Goal: Task Accomplishment & Management: Complete application form

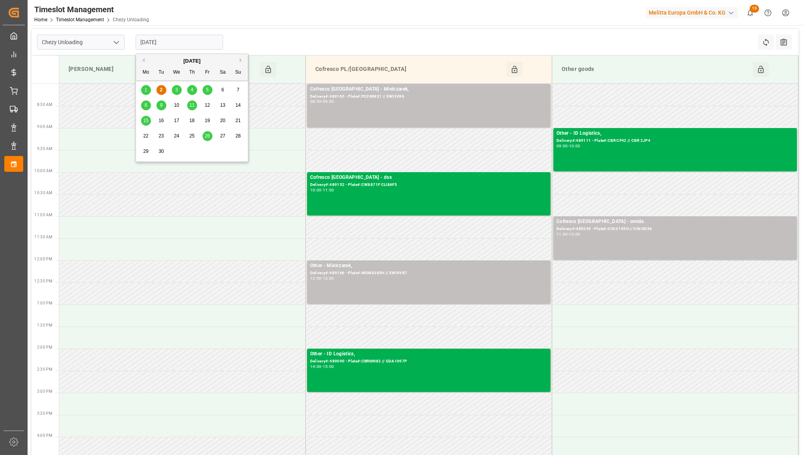
click at [174, 39] on input "[DATE]" at bounding box center [179, 42] width 87 height 15
click at [205, 91] on div "5" at bounding box center [207, 89] width 10 height 9
type input "[DATE]"
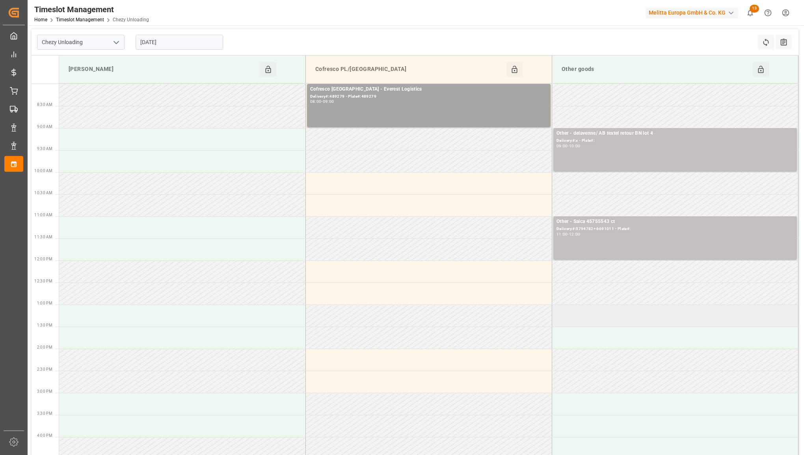
click at [609, 319] on td at bounding box center [675, 316] width 246 height 22
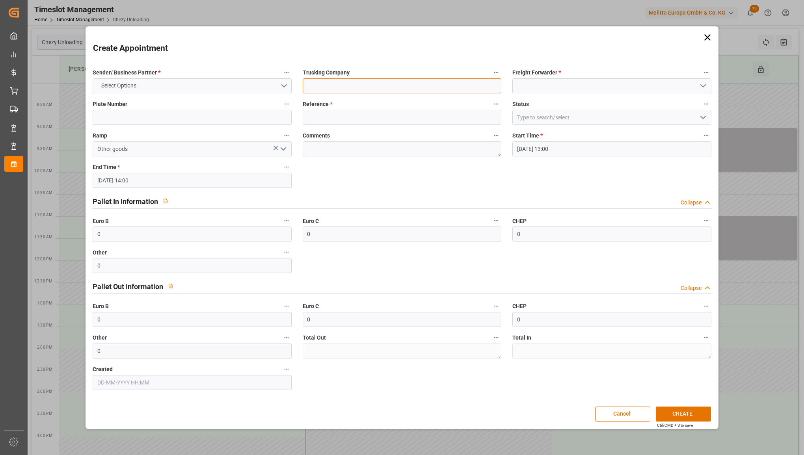
click at [332, 85] on input at bounding box center [402, 85] width 199 height 15
type input "AB textel reour BN 2 eme camion"
click at [524, 80] on input at bounding box center [611, 85] width 199 height 15
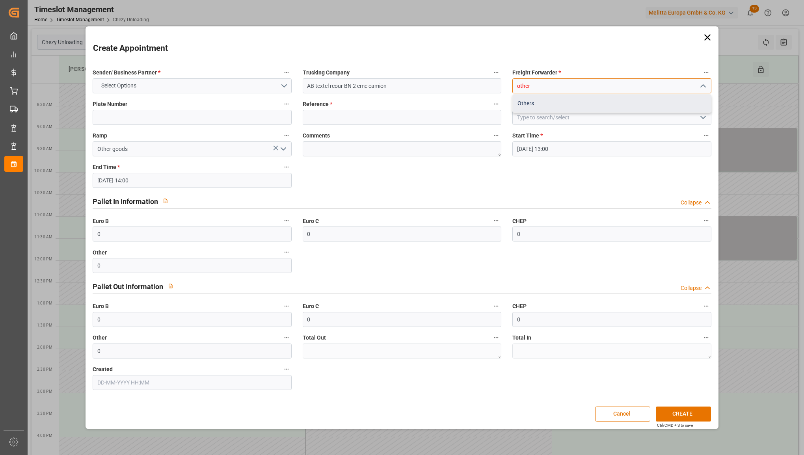
click at [522, 105] on div "Others" at bounding box center [612, 104] width 198 height 18
type input "Others"
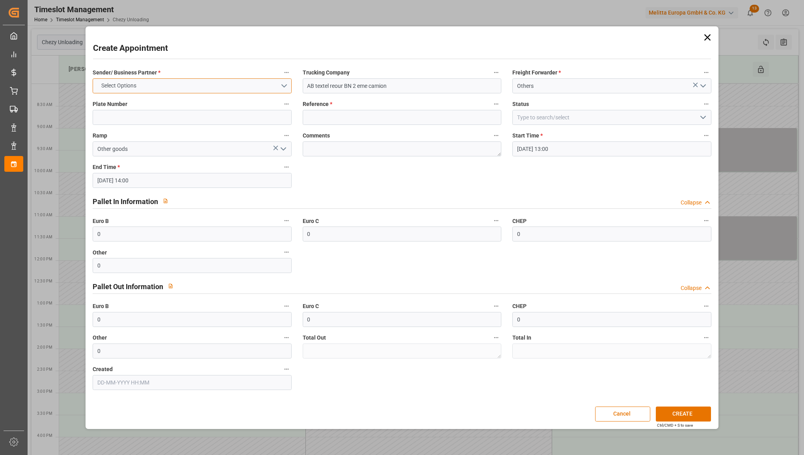
click at [217, 92] on button "Select Options" at bounding box center [192, 85] width 199 height 15
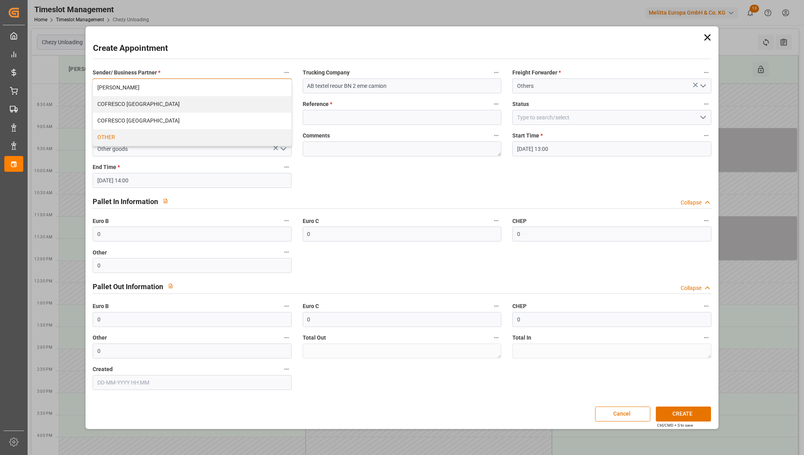
click at [178, 135] on div "OTHER" at bounding box center [192, 137] width 198 height 17
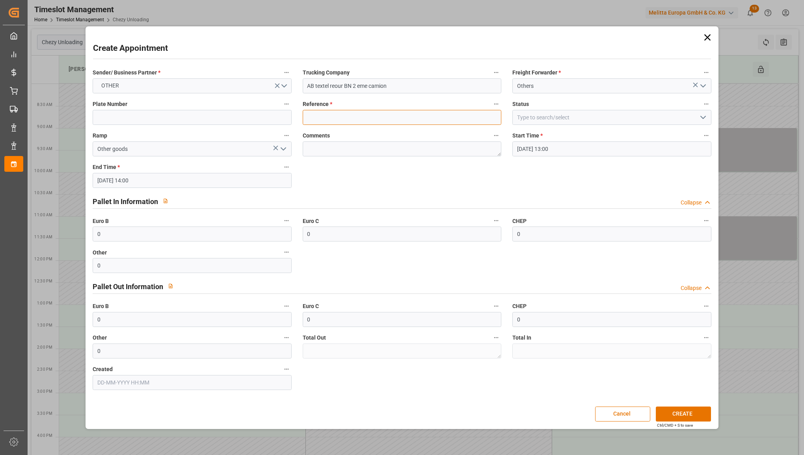
click at [353, 111] on input at bounding box center [402, 117] width 199 height 15
type input "x"
click at [697, 414] on button "CREATE" at bounding box center [683, 414] width 55 height 15
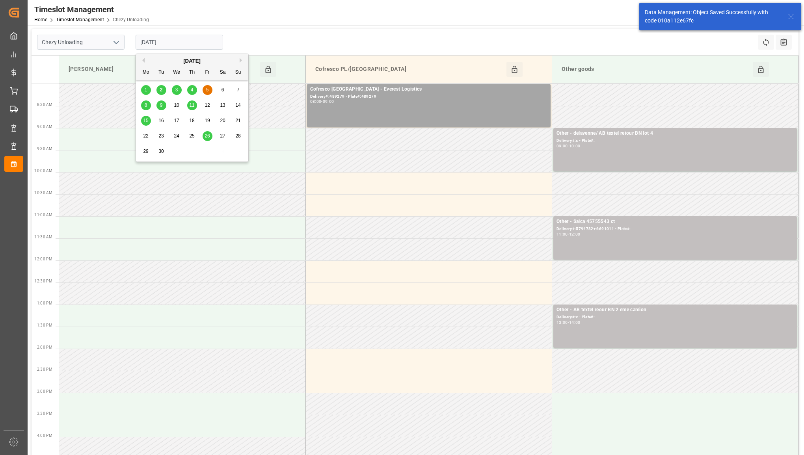
click at [180, 48] on input "[DATE]" at bounding box center [179, 42] width 87 height 15
click at [149, 103] on div "8" at bounding box center [146, 105] width 10 height 9
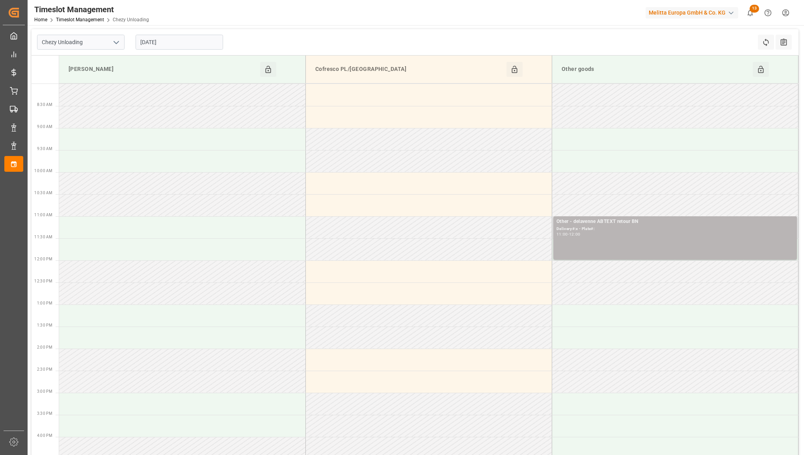
click at [717, 250] on div "Other - delavenne ABTEXT retour BN Delivery#:x - Plate#: 11:00 - 12:00" at bounding box center [674, 238] width 237 height 40
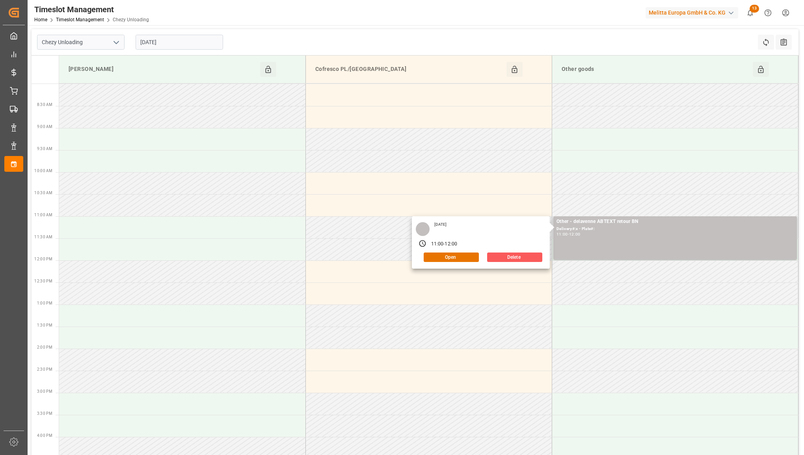
click at [505, 254] on button "Delete" at bounding box center [514, 257] width 55 height 9
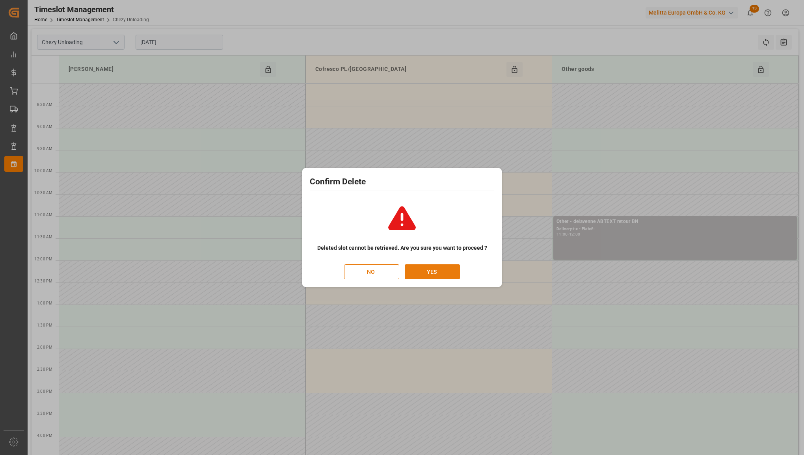
click at [444, 275] on button "YES" at bounding box center [432, 271] width 55 height 15
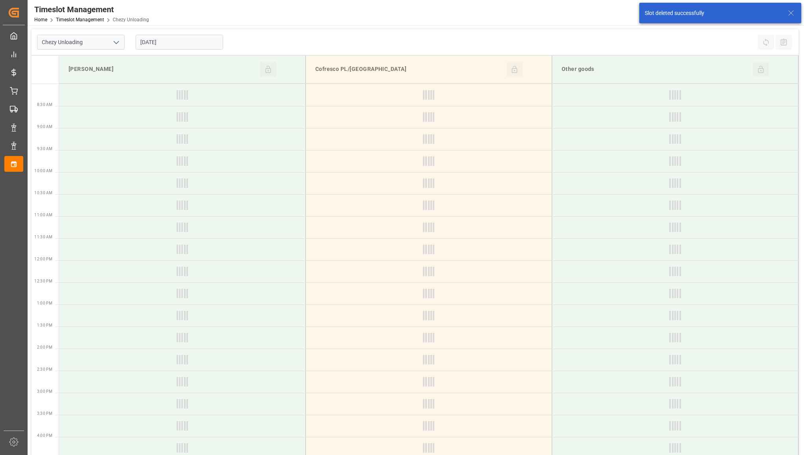
click at [176, 42] on input "[DATE]" at bounding box center [179, 42] width 87 height 15
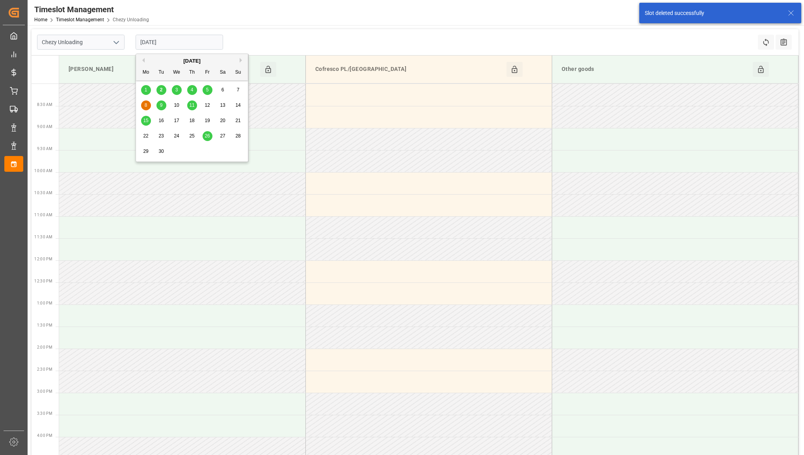
click at [206, 89] on span "5" at bounding box center [207, 90] width 3 height 6
type input "[DATE]"
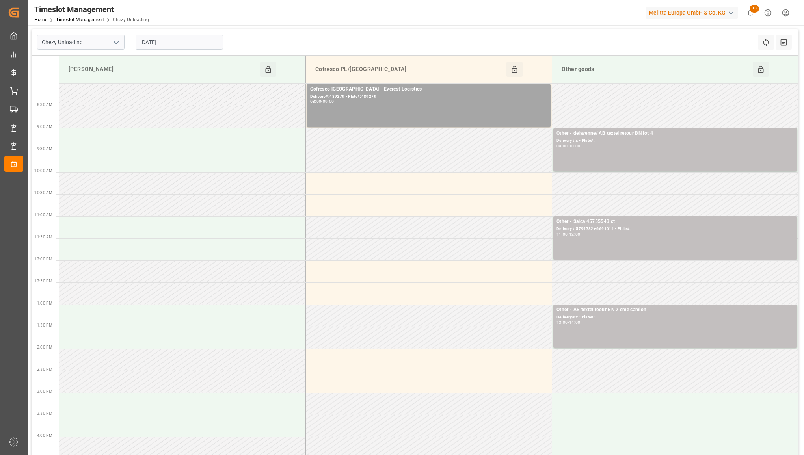
click at [117, 45] on icon "open menu" at bounding box center [115, 42] width 9 height 9
click at [97, 60] on div "Chezy Loading" at bounding box center [80, 60] width 87 height 18
type input "Chezy Loading"
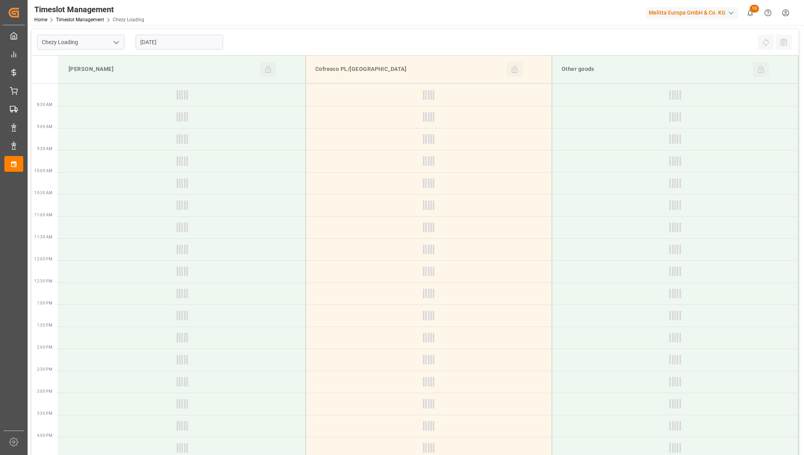
click at [199, 42] on input "[DATE]" at bounding box center [179, 42] width 87 height 15
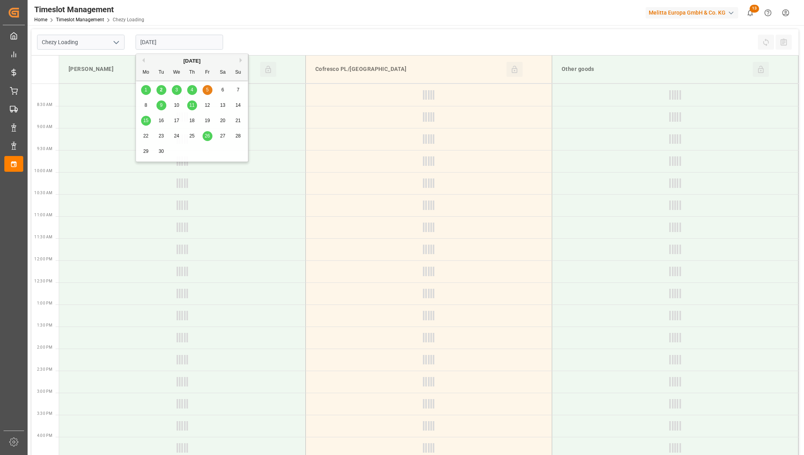
click at [163, 91] on div "Previous Month Next Month [DATE] Mo Tu We Th Fr Sa Su 1 2 3 4 5 6 7 8 9 10 11 1…" at bounding box center [192, 109] width 113 height 111
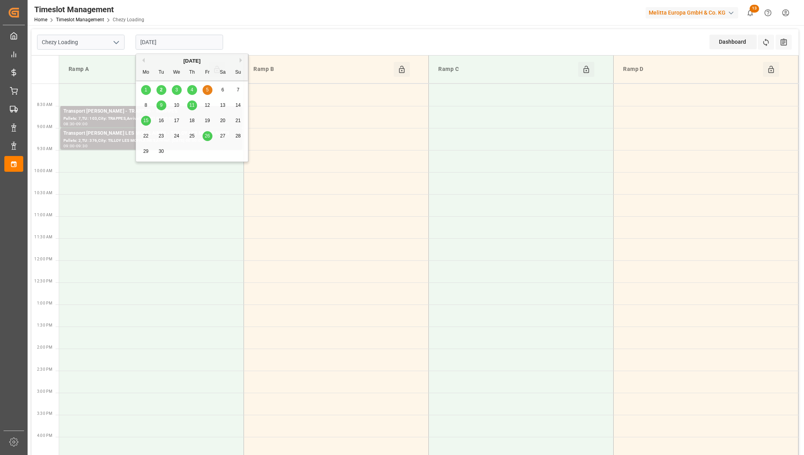
click at [158, 91] on div "Previous Month Next Month [DATE] Mo Tu We Th Fr Sa Su 1 2 3 4 5 6 7 8 9 10 11 1…" at bounding box center [192, 109] width 113 height 111
click at [160, 91] on div "Previous Month Next Month [DATE] Mo Tu We Th Fr Sa Su 1 2 3 4 5 6 7 8 9 10 11 1…" at bounding box center [192, 109] width 113 height 111
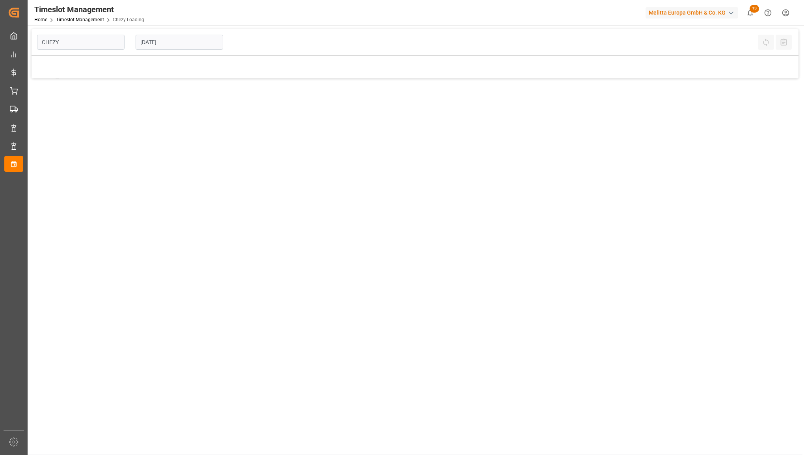
type input "Chezy Loading"
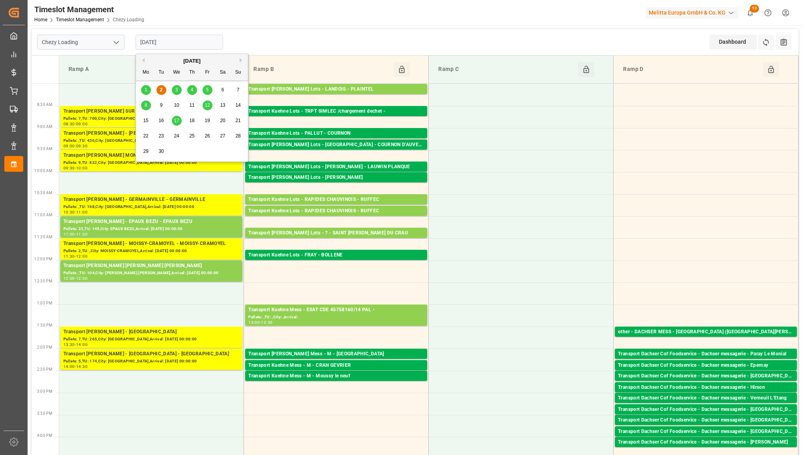
click at [177, 41] on input "[DATE]" at bounding box center [179, 42] width 87 height 15
click at [177, 89] on span "3" at bounding box center [176, 90] width 3 height 6
type input "03-09-2025"
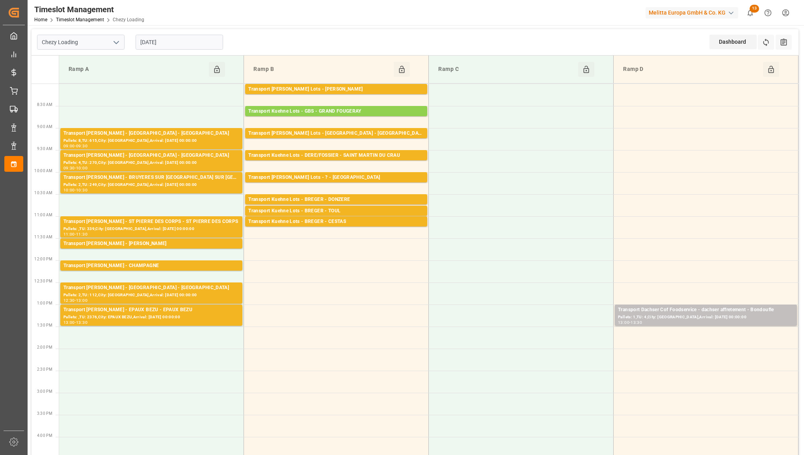
click at [117, 44] on icon "open menu" at bounding box center [115, 42] width 9 height 9
click at [103, 73] on div "Chezy Unloading" at bounding box center [80, 78] width 87 height 18
type input "Chezy Unloading"
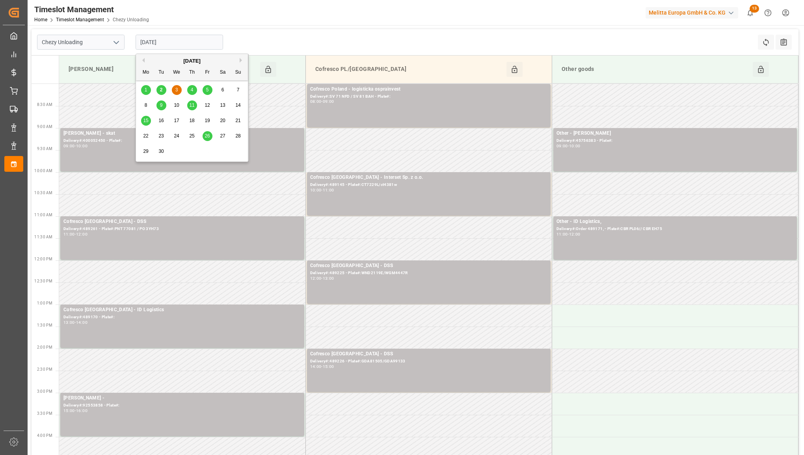
click at [186, 43] on input "03-09-2025" at bounding box center [179, 42] width 87 height 15
click at [162, 89] on span "2" at bounding box center [161, 90] width 3 height 6
type input "[DATE]"
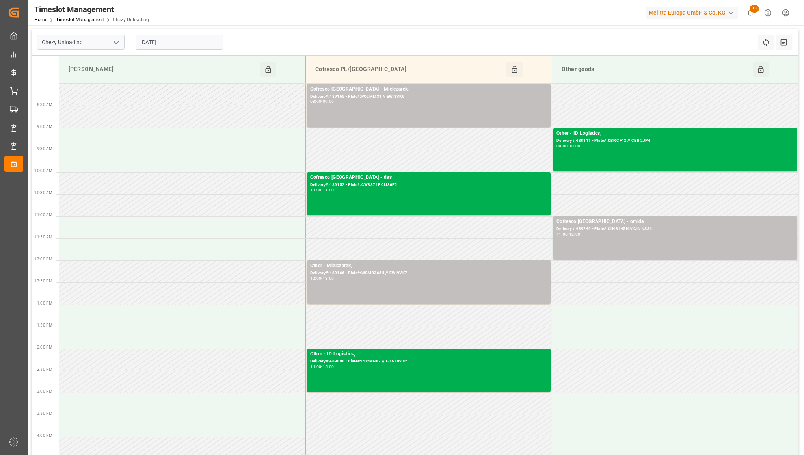
click at [180, 37] on input "[DATE]" at bounding box center [179, 42] width 87 height 15
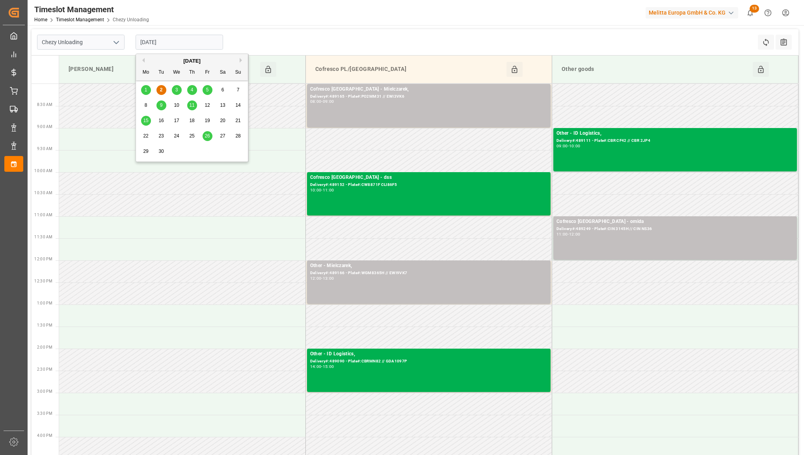
click at [115, 46] on icon "open menu" at bounding box center [115, 42] width 9 height 9
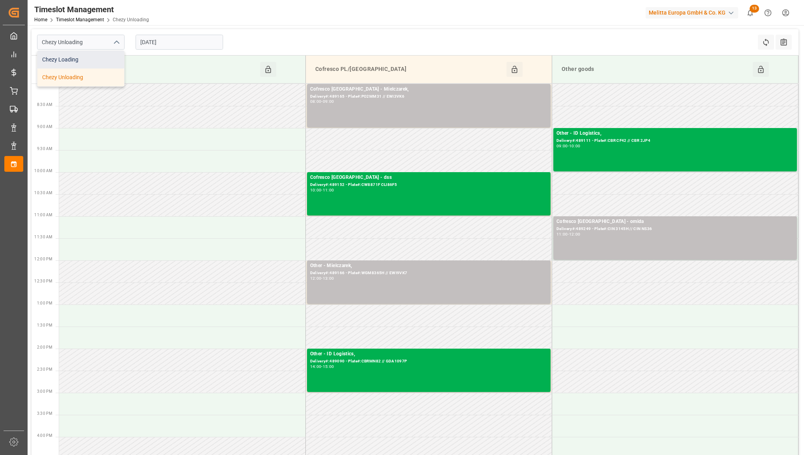
click at [108, 58] on div "Chezy Loading" at bounding box center [80, 60] width 87 height 18
type input "Chezy Loading"
